Goal: Communication & Community: Participate in discussion

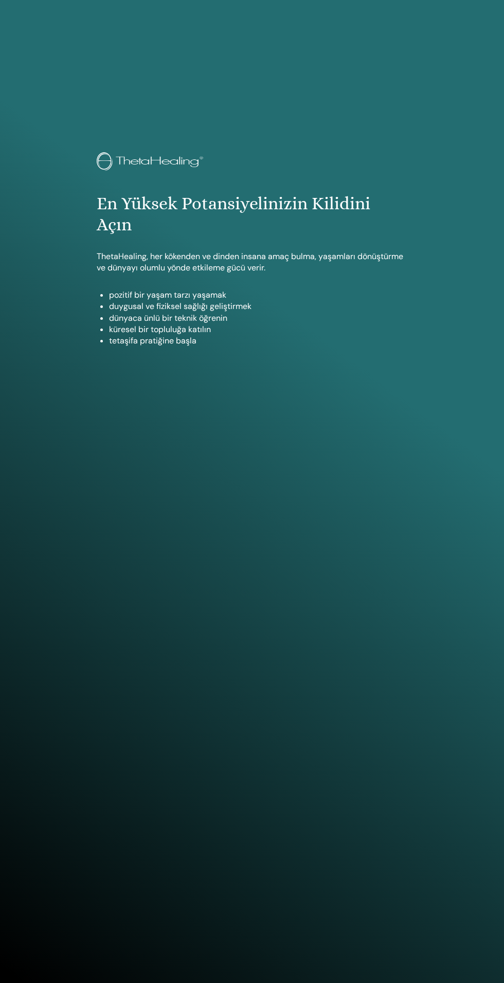
scroll to position [983, 0]
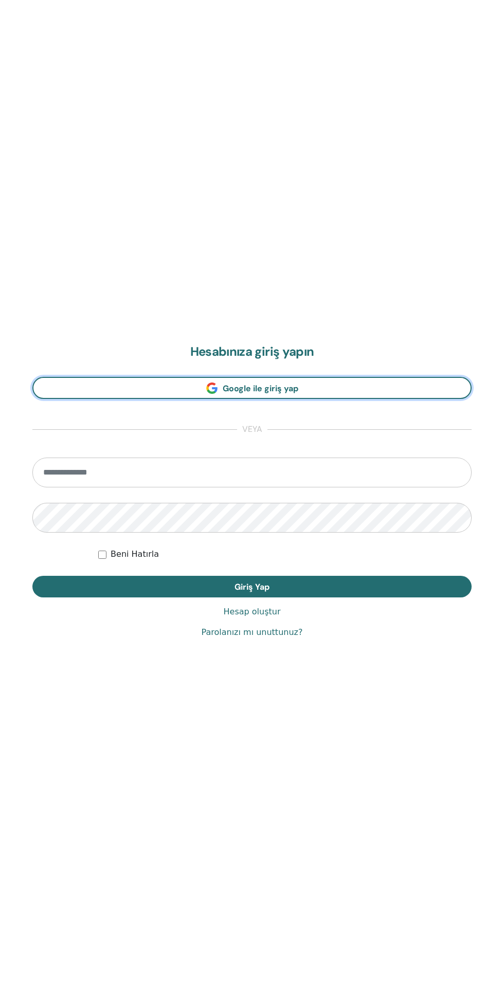
click at [369, 387] on link "Google ile giriş yap" at bounding box center [251, 388] width 439 height 22
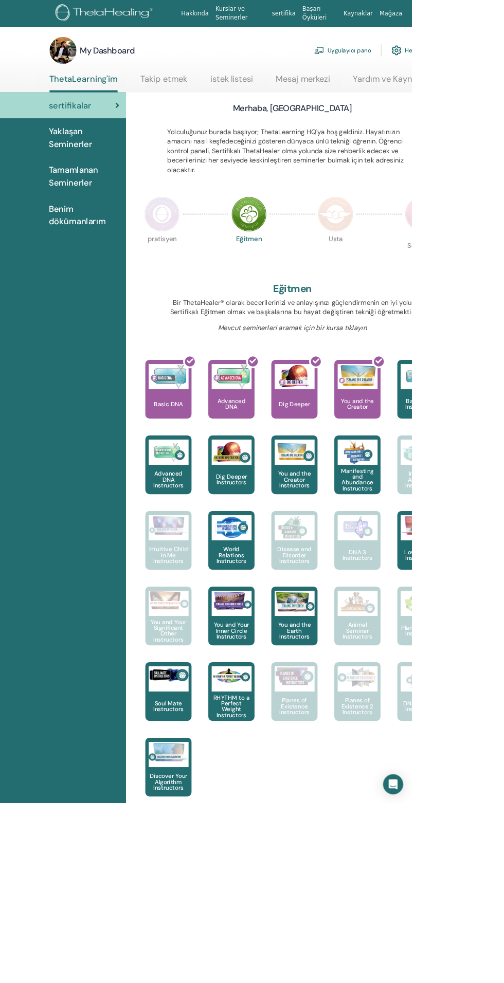
click at [371, 106] on link "Mesaj merkezi" at bounding box center [371, 100] width 66 height 20
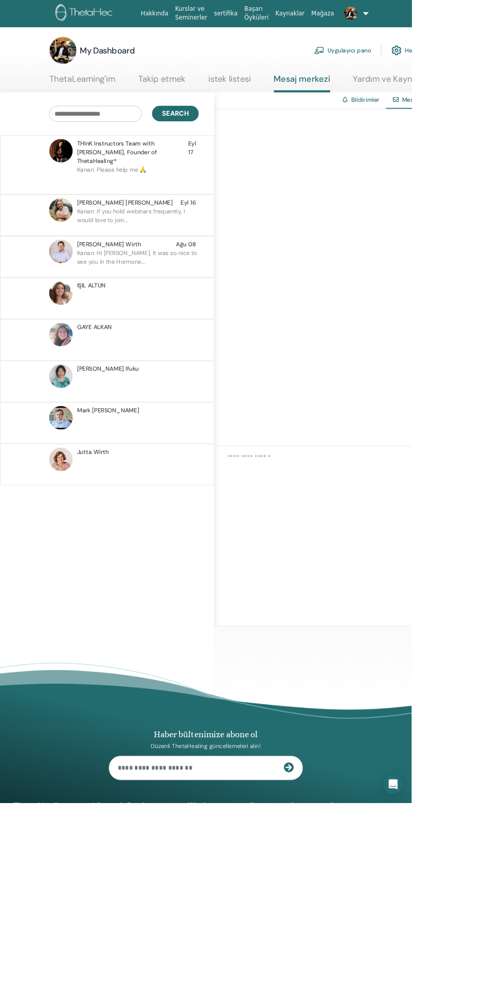
click at [145, 253] on p "Kanan: If you hold webinars frequently, I would love to join..." at bounding box center [168, 268] width 149 height 31
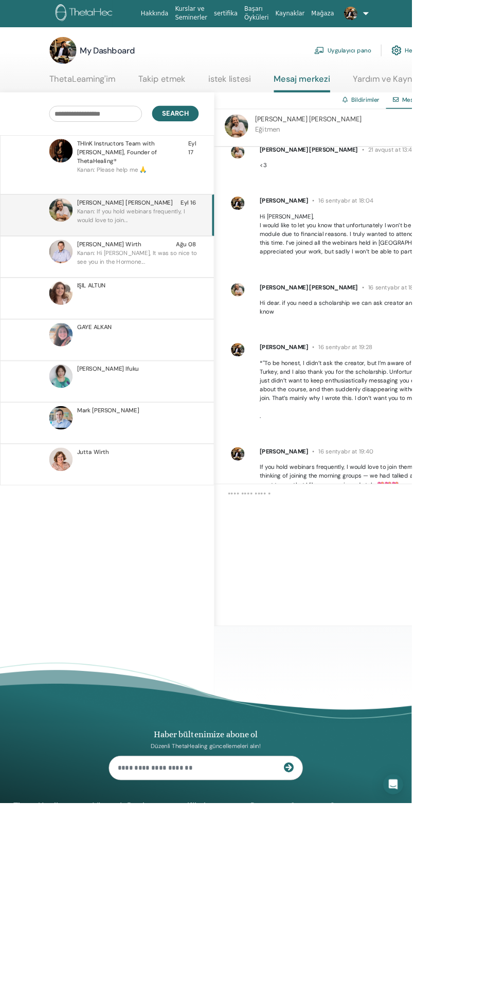
scroll to position [534, 0]
